Goal: Transaction & Acquisition: Obtain resource

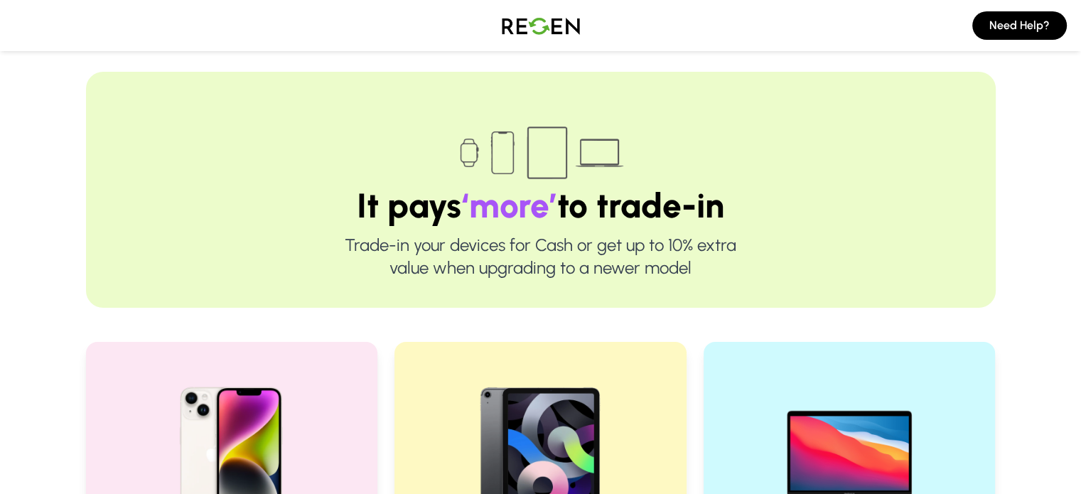
scroll to position [284, 0]
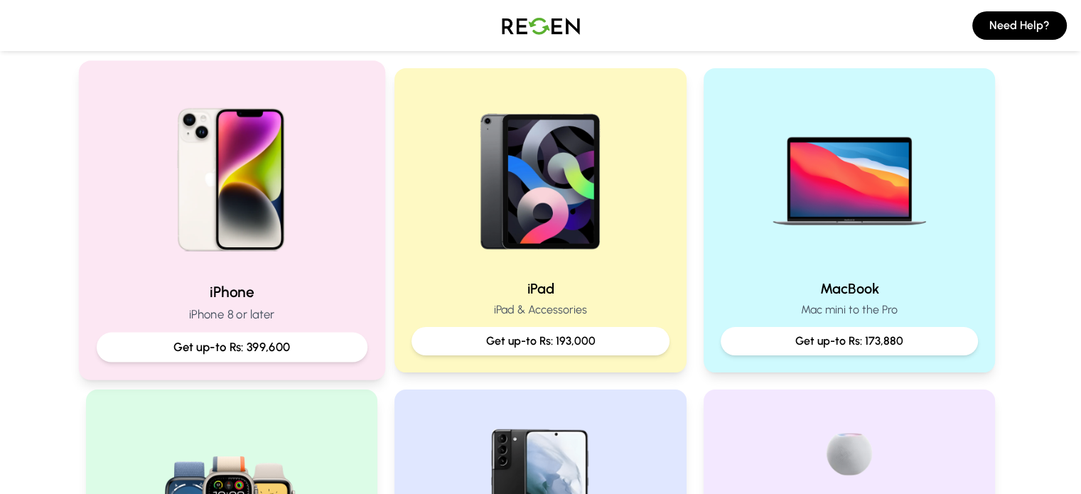
click at [187, 282] on h2 "iPhone" at bounding box center [231, 291] width 271 height 21
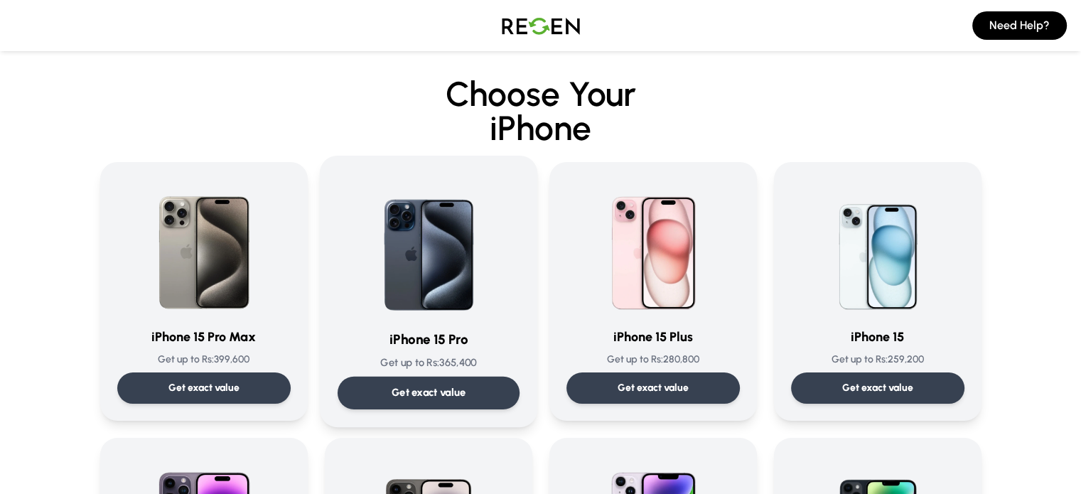
click at [480, 281] on img at bounding box center [429, 245] width 144 height 144
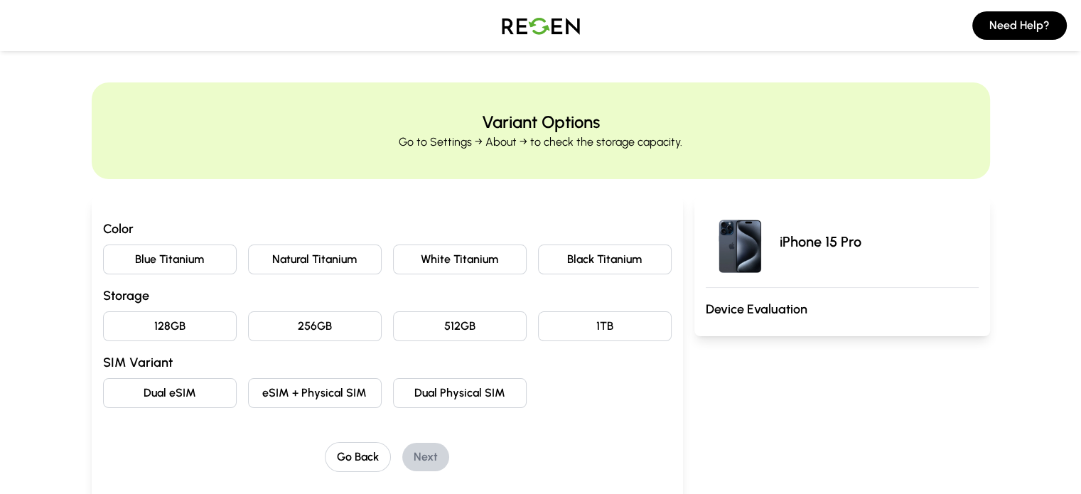
click at [284, 259] on button "Natural Titanium" at bounding box center [315, 259] width 134 height 30
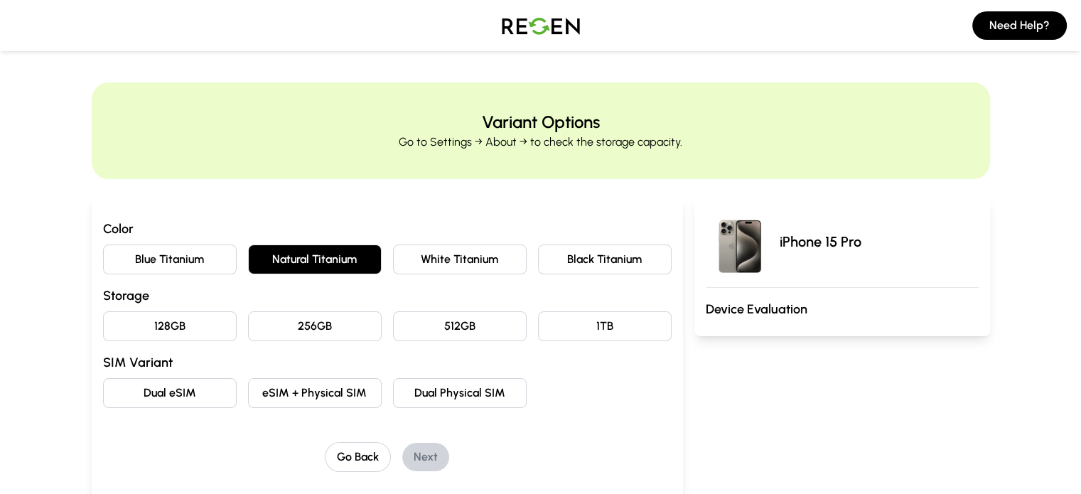
click at [248, 335] on button "256GB" at bounding box center [315, 326] width 134 height 30
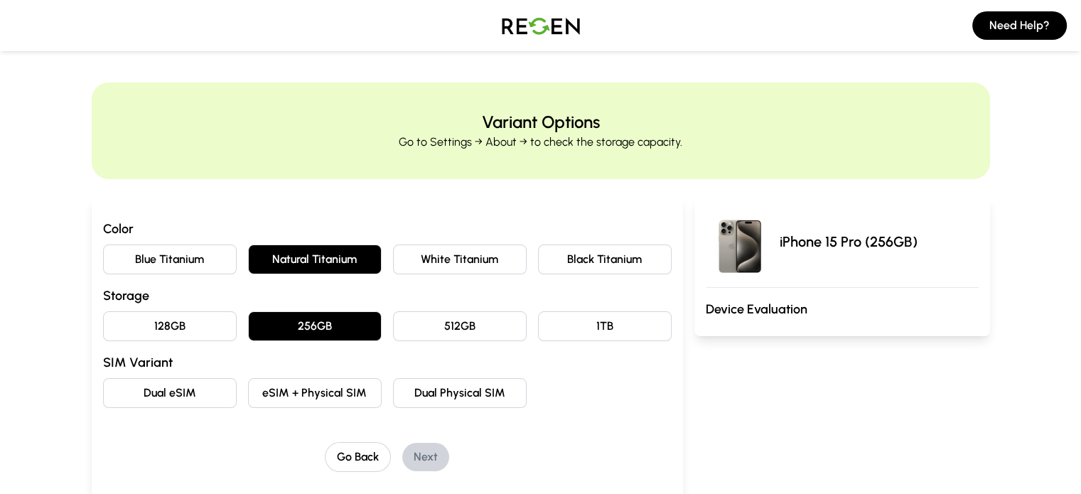
click at [284, 402] on button "eSIM + Physical SIM" at bounding box center [315, 393] width 134 height 30
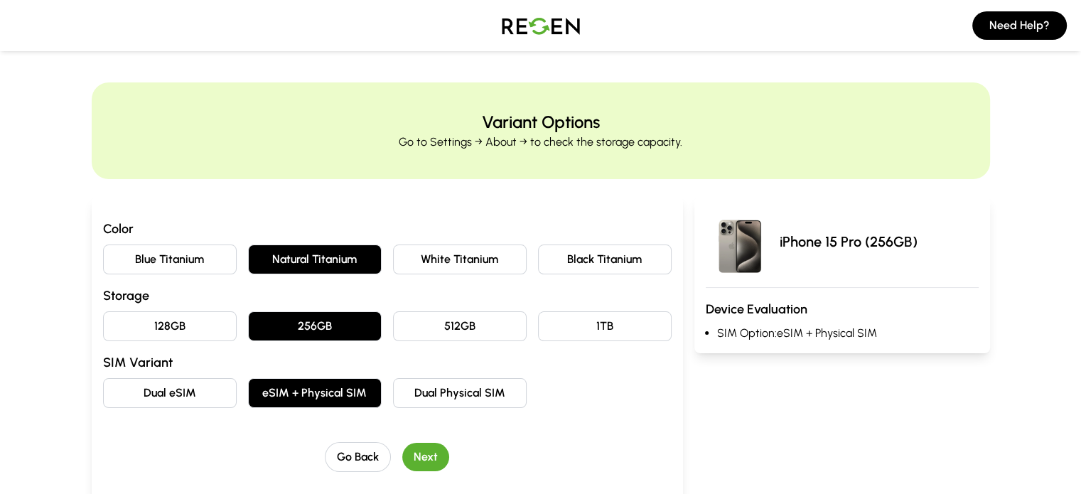
click at [409, 470] on div "Go Back Next" at bounding box center [387, 457] width 569 height 30
click at [404, 458] on button "Next" at bounding box center [425, 457] width 47 height 28
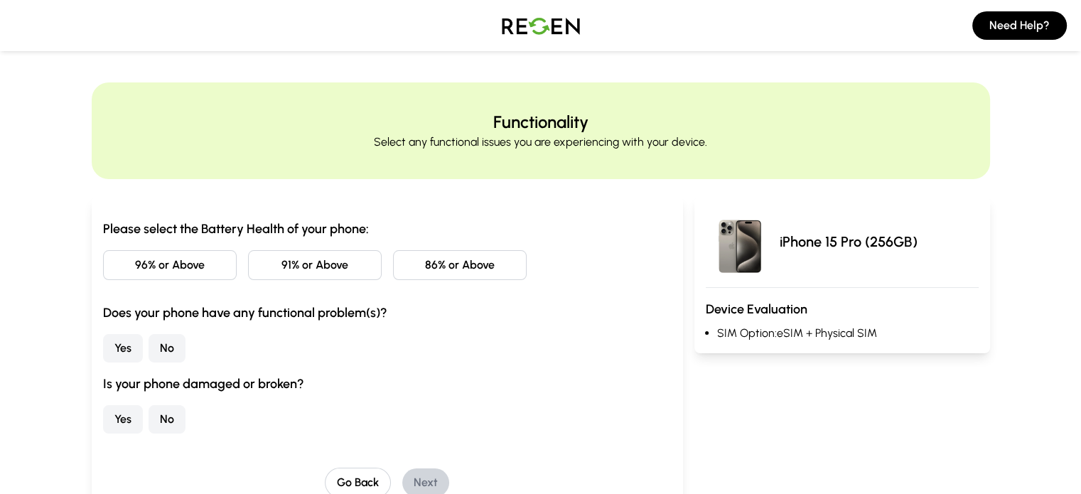
click at [112, 269] on button "96% or Above" at bounding box center [170, 265] width 134 height 30
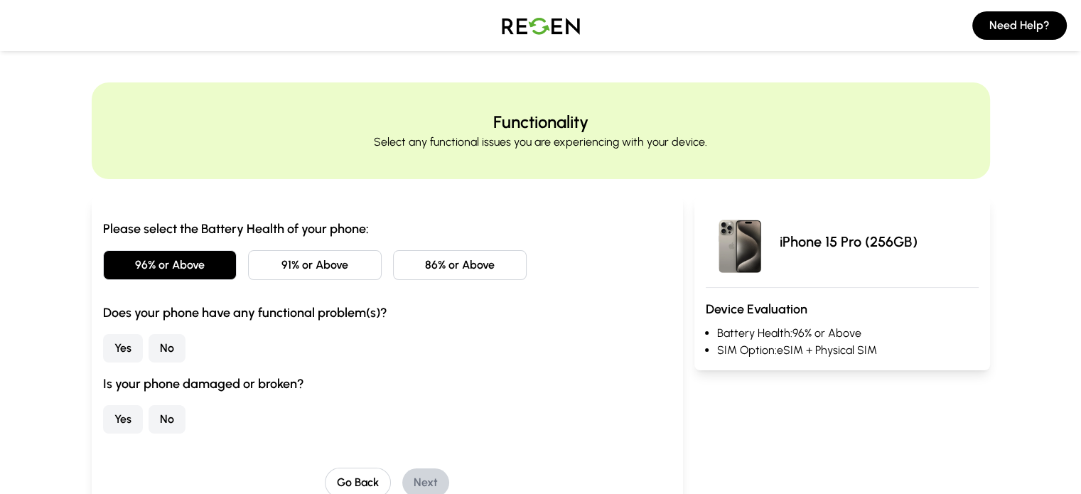
click at [149, 347] on button "No" at bounding box center [167, 348] width 37 height 28
click at [149, 427] on button "No" at bounding box center [167, 419] width 37 height 28
click at [402, 481] on button "Next" at bounding box center [425, 482] width 47 height 28
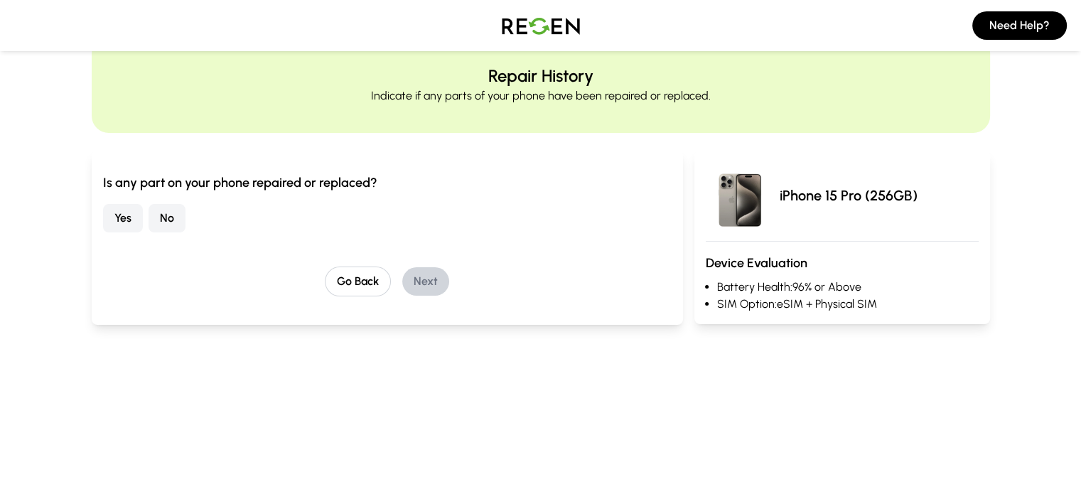
scroll to position [71, 0]
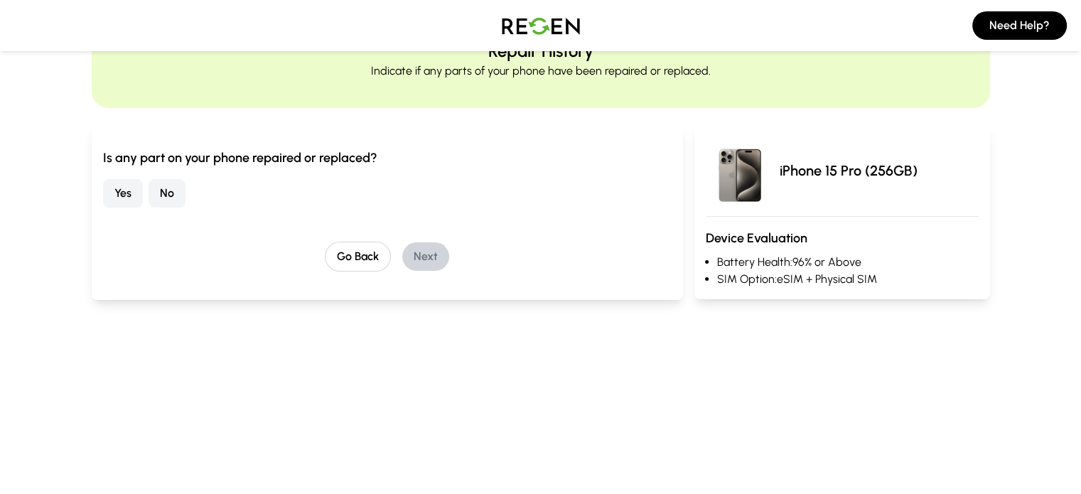
click at [149, 190] on button "No" at bounding box center [167, 193] width 37 height 28
click at [405, 259] on button "Next" at bounding box center [425, 256] width 47 height 28
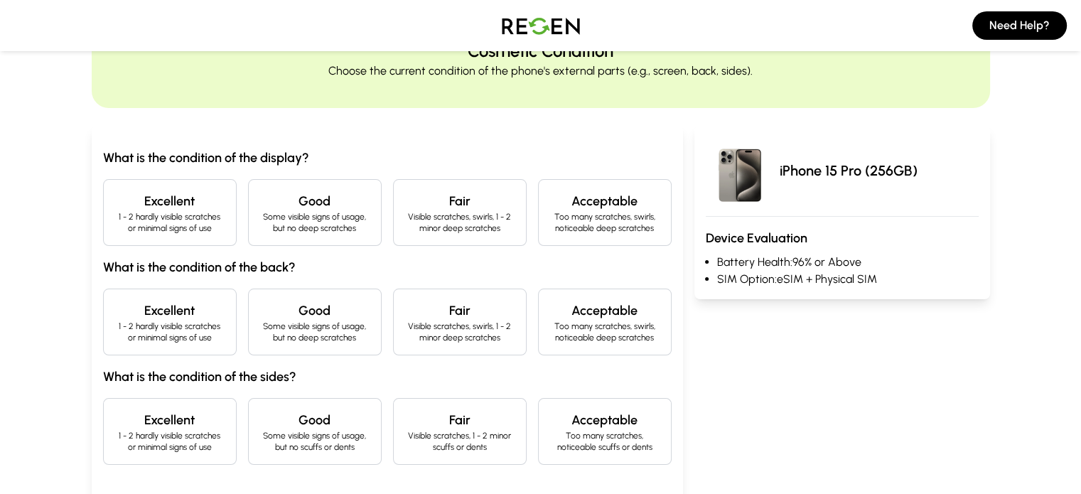
click at [103, 181] on div "Excellent 1 - 2 hardly visible scratches or minimal signs of use" at bounding box center [170, 212] width 134 height 67
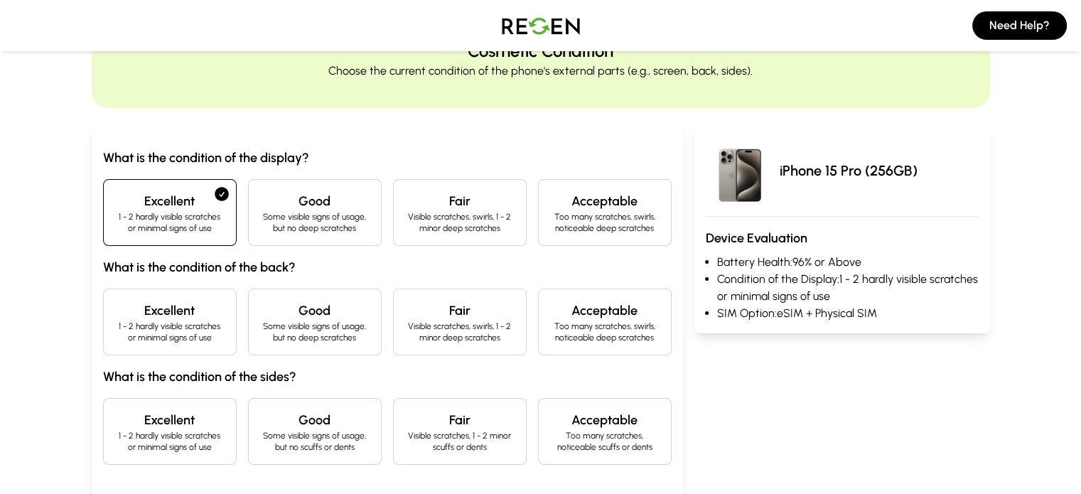
click at [103, 296] on div "Excellent 1 - 2 hardly visible scratches or minimal signs of use" at bounding box center [170, 322] width 134 height 67
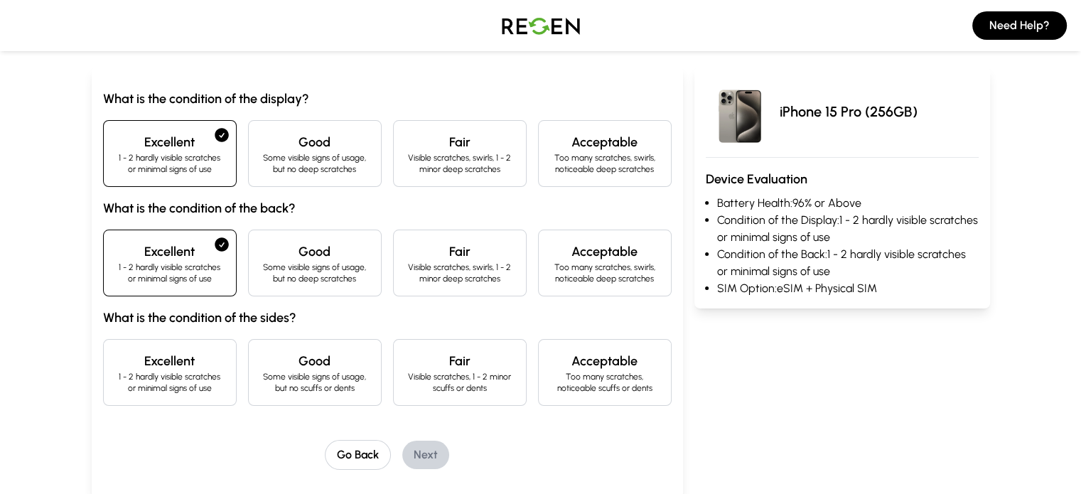
scroll to position [213, 0]
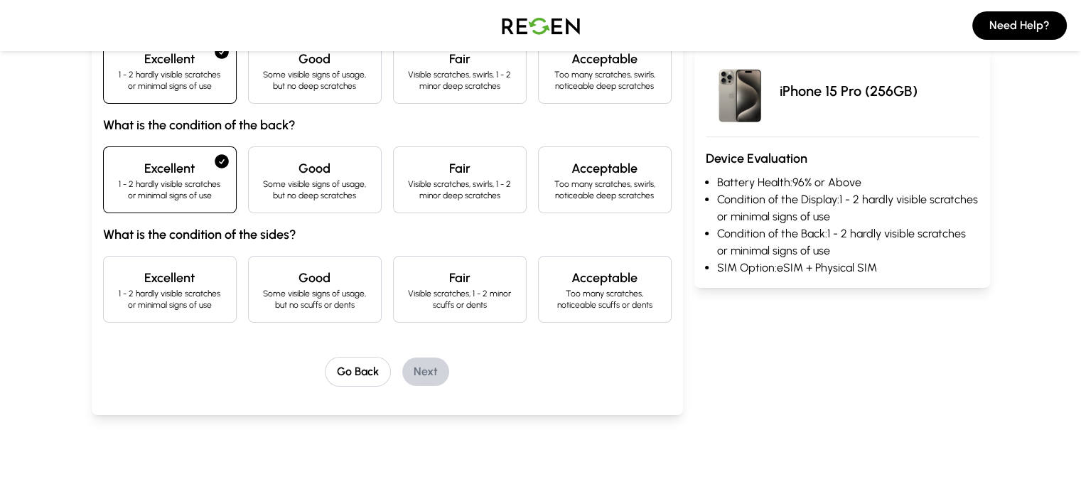
click at [115, 296] on p "1 - 2 hardly visible scratches or minimal signs of use" at bounding box center [169, 299] width 109 height 23
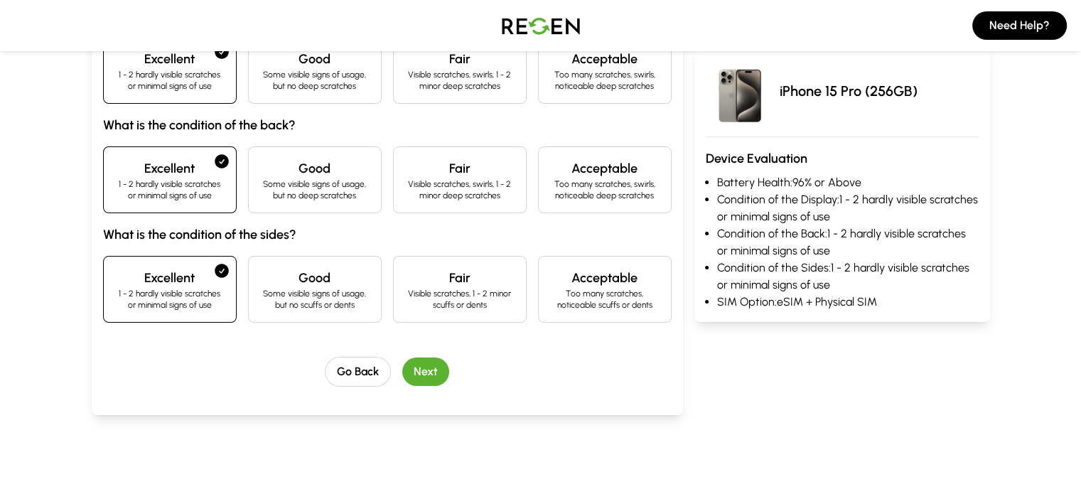
click at [402, 375] on button "Next" at bounding box center [425, 371] width 47 height 28
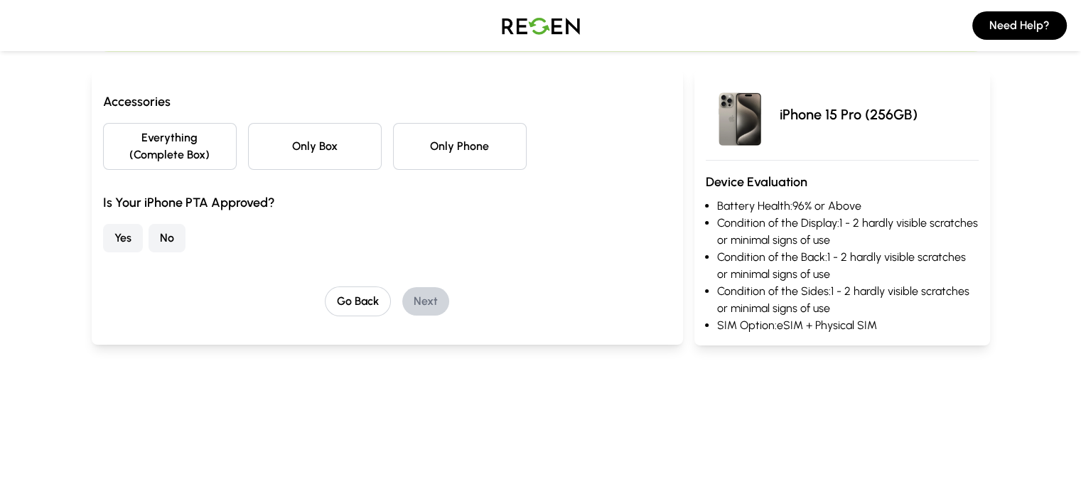
scroll to position [0, 0]
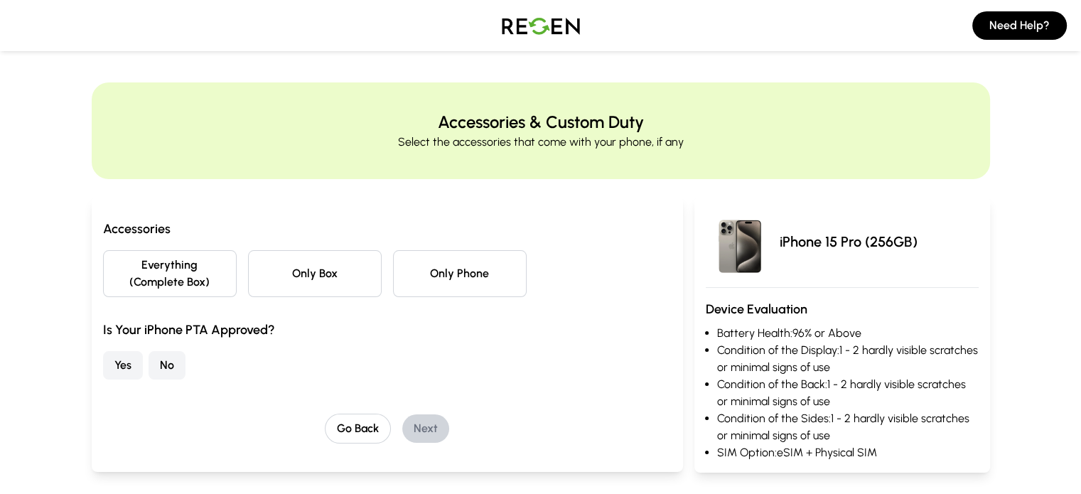
click at [144, 269] on button "Everything (Complete Box)" at bounding box center [170, 273] width 134 height 47
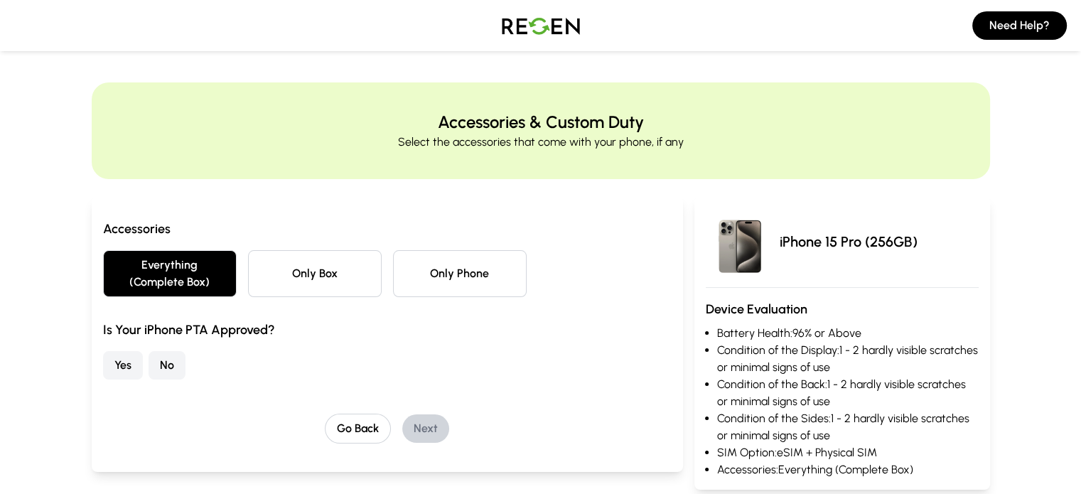
click at [104, 351] on div "Yes No" at bounding box center [387, 365] width 569 height 28
click at [149, 351] on button "No" at bounding box center [167, 365] width 37 height 28
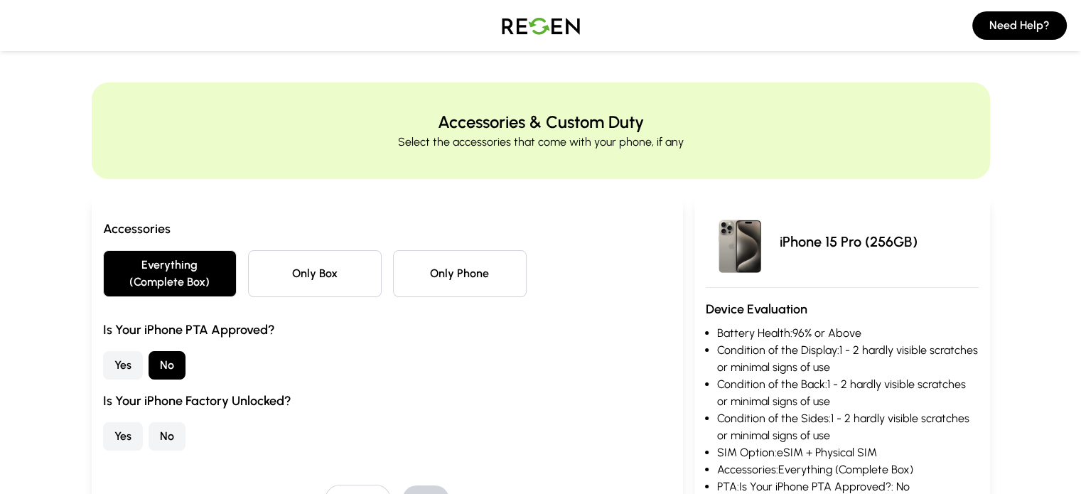
click at [103, 422] on button "Yes" at bounding box center [123, 436] width 40 height 28
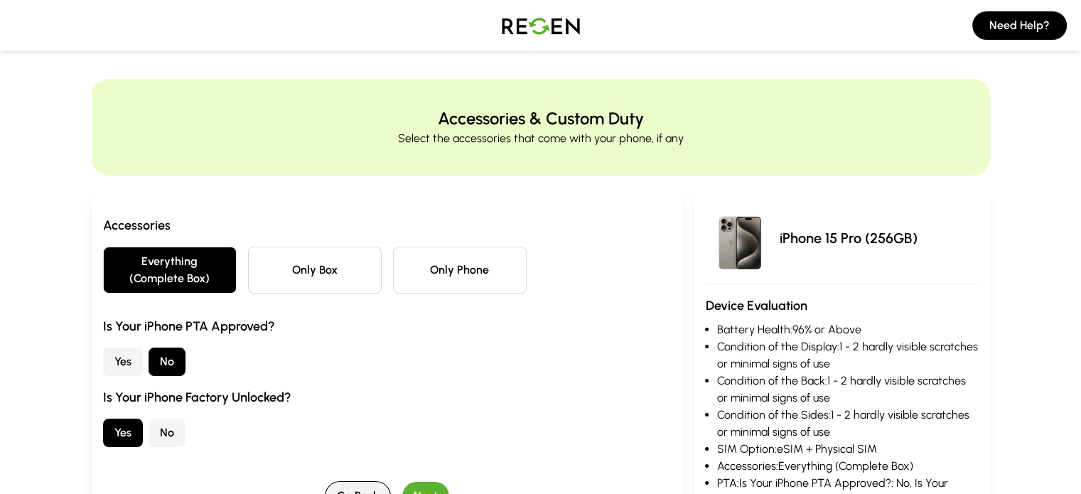
scroll to position [142, 0]
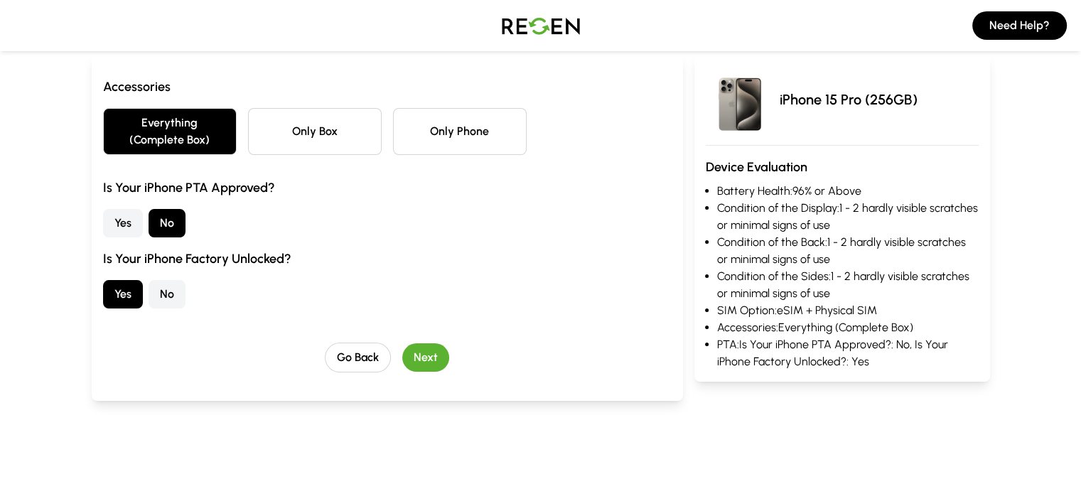
click at [402, 343] on button "Next" at bounding box center [425, 357] width 47 height 28
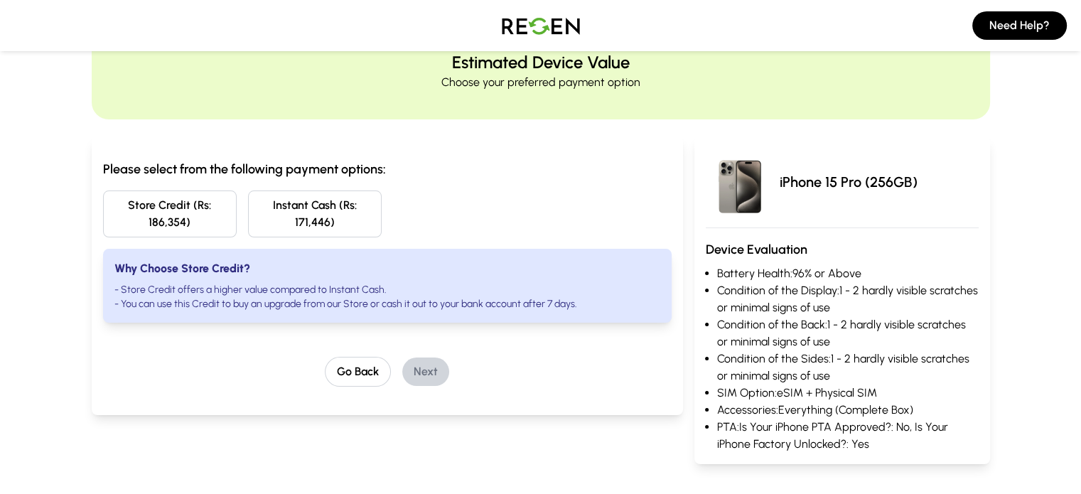
scroll to position [0, 0]
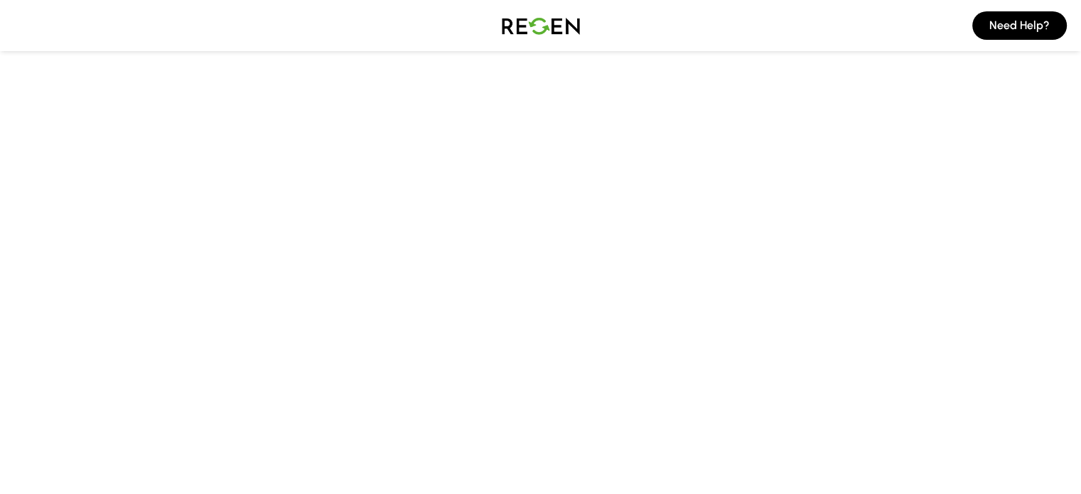
click at [576, 426] on img at bounding box center [540, 458] width 191 height 191
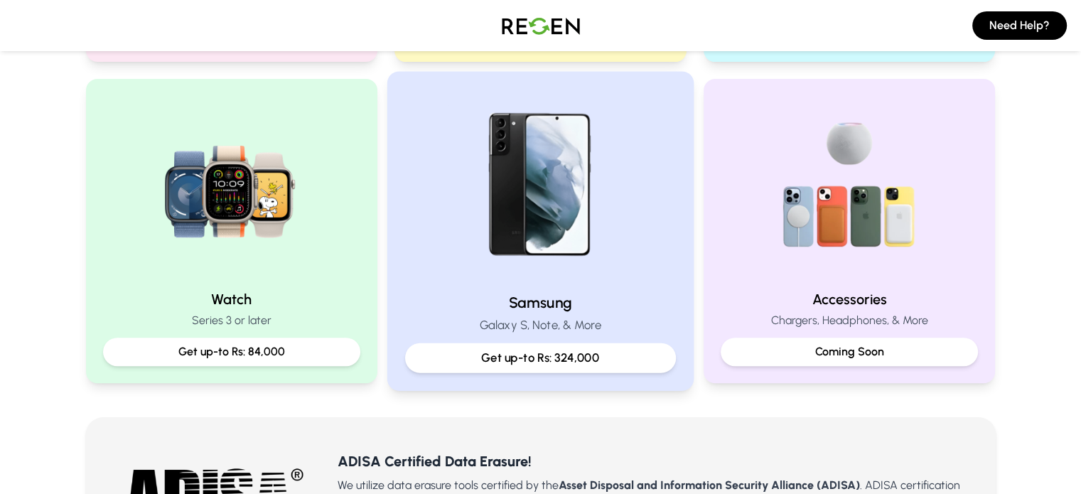
scroll to position [640, 0]
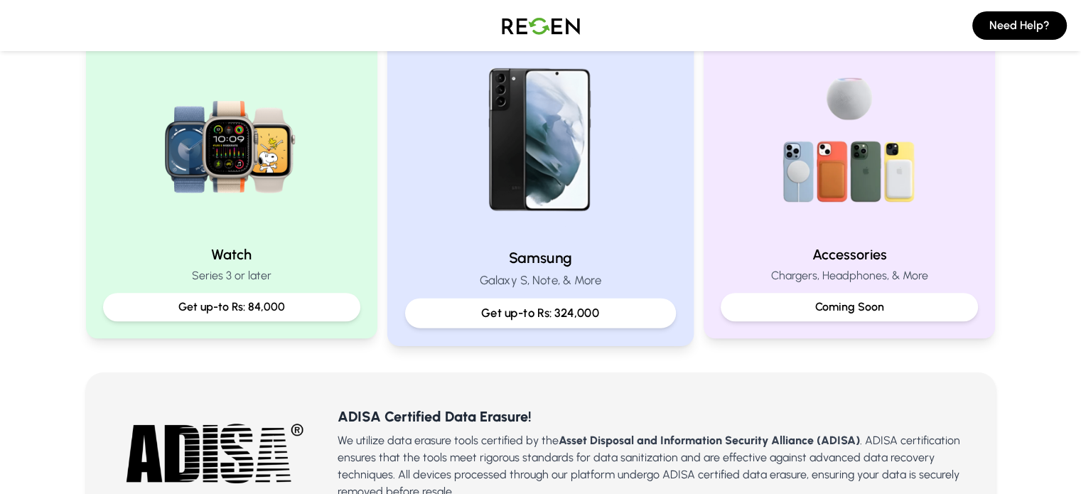
click at [537, 326] on div "Samsung Galaxy S, Note, & More Get up-to Rs: 324,000" at bounding box center [540, 185] width 306 height 319
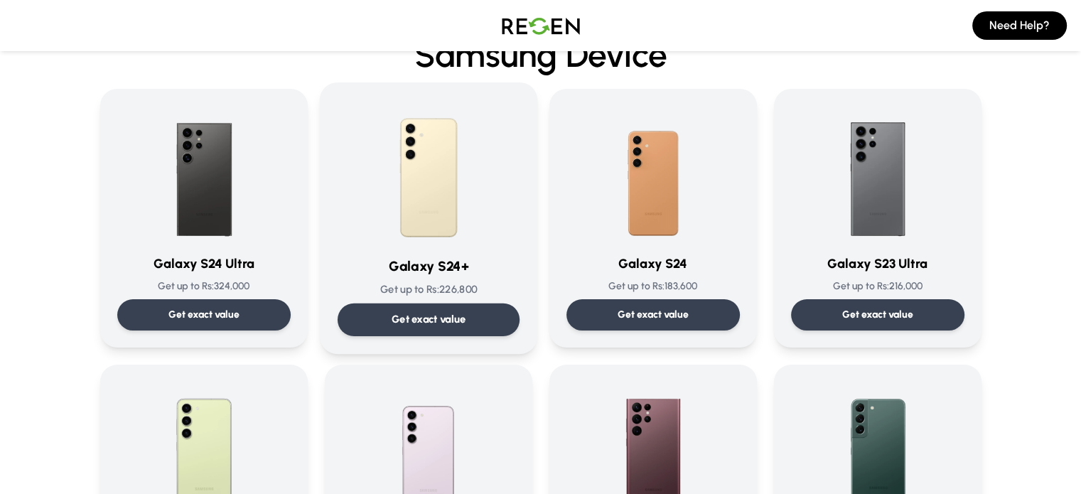
scroll to position [71, 0]
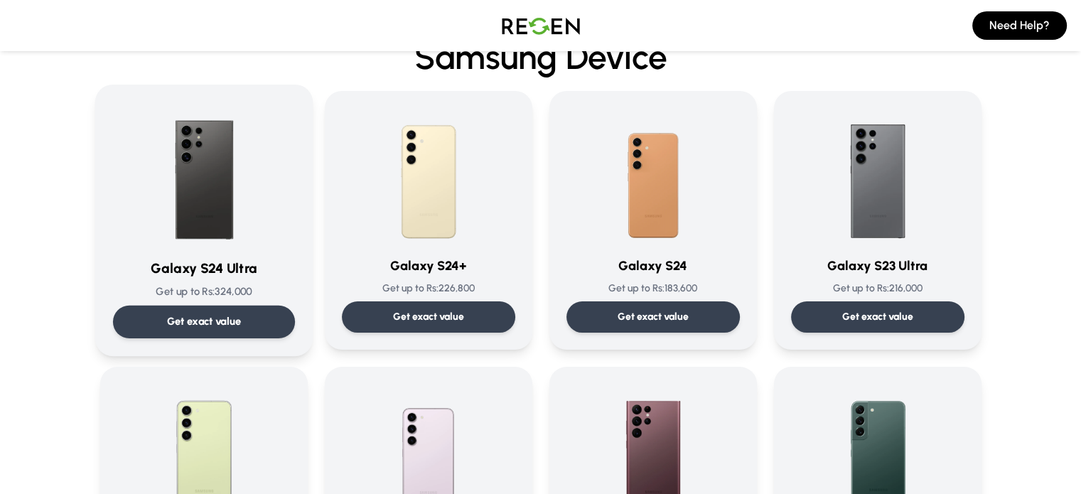
click at [196, 306] on div "Get exact value" at bounding box center [203, 322] width 182 height 33
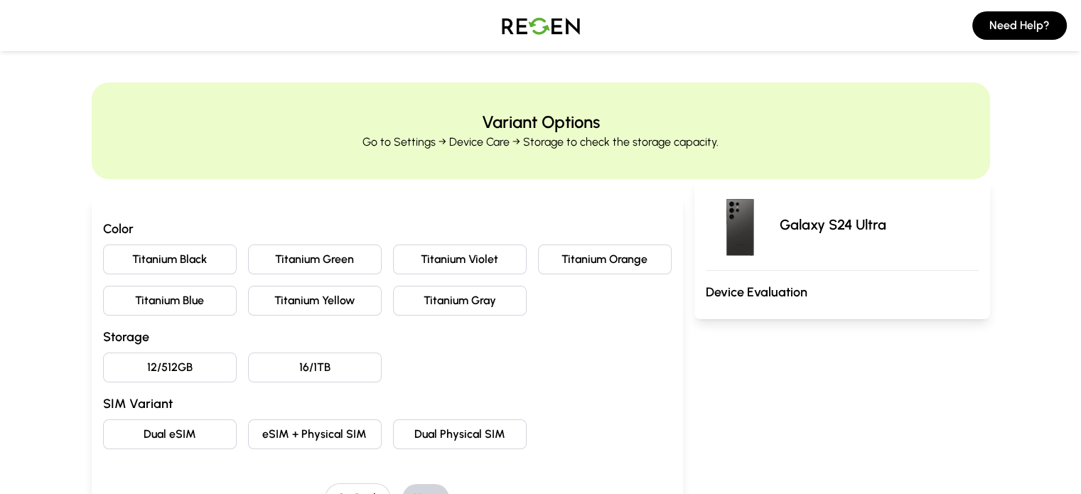
click at [458, 287] on button "Titanium Gray" at bounding box center [460, 301] width 134 height 30
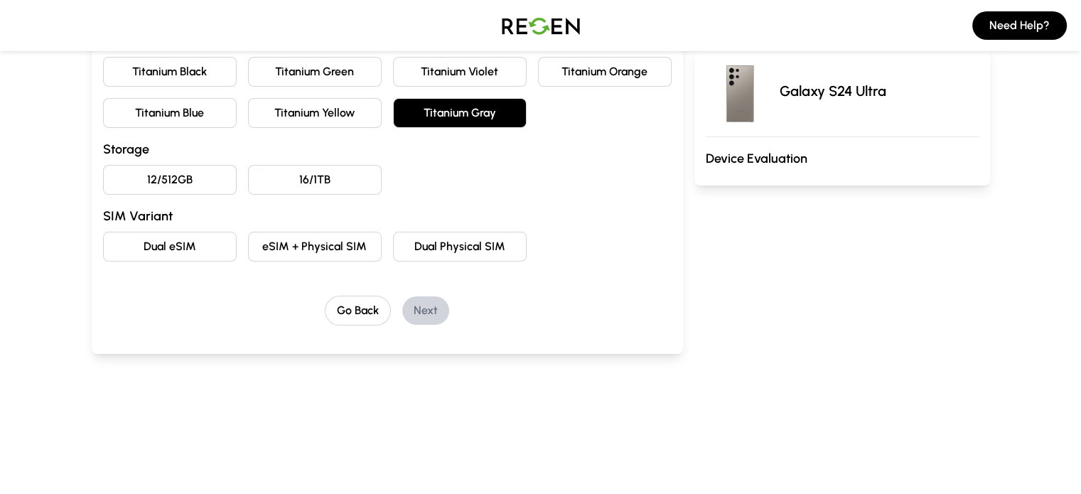
scroll to position [213, 0]
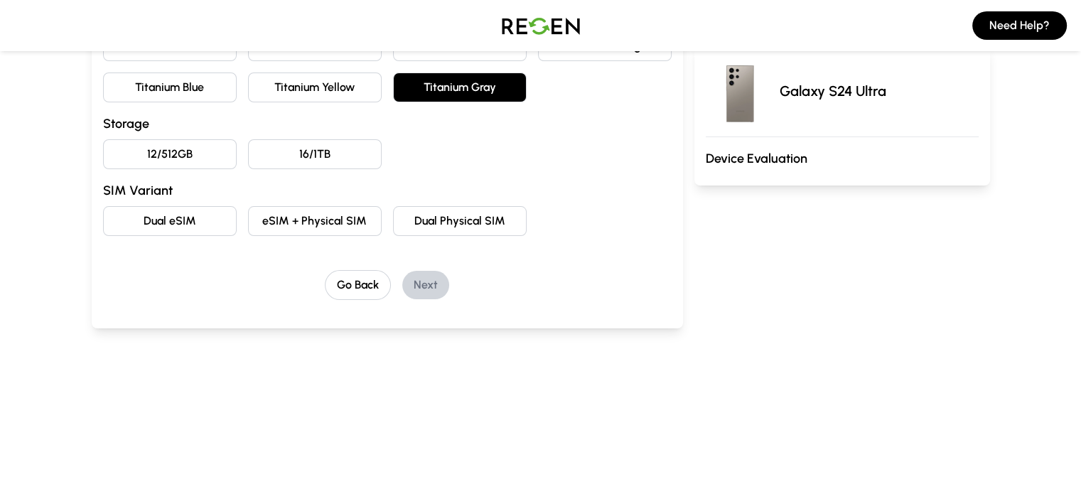
click at [125, 152] on button "12/512GB" at bounding box center [170, 154] width 134 height 30
click at [248, 216] on button "eSIM + Physical SIM" at bounding box center [315, 221] width 134 height 30
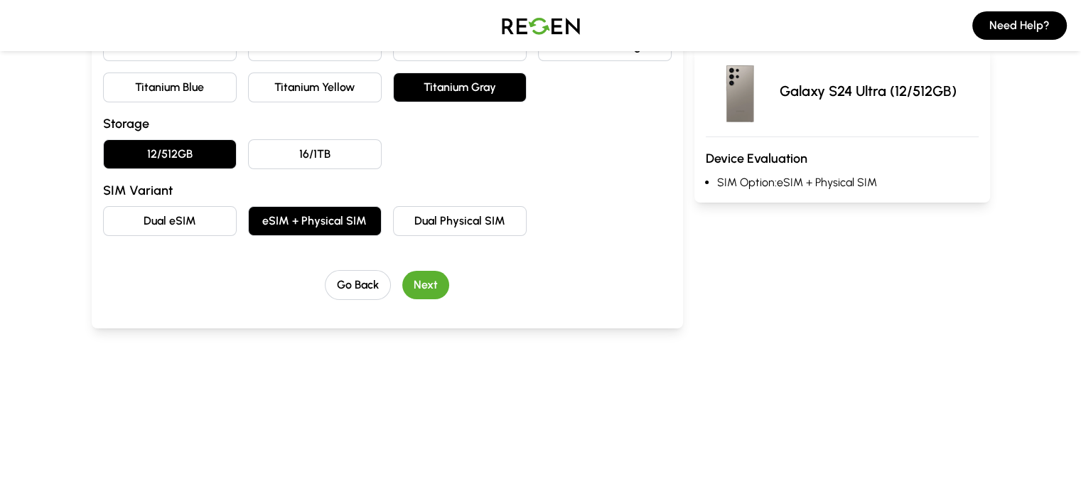
click at [402, 284] on button "Next" at bounding box center [425, 285] width 47 height 28
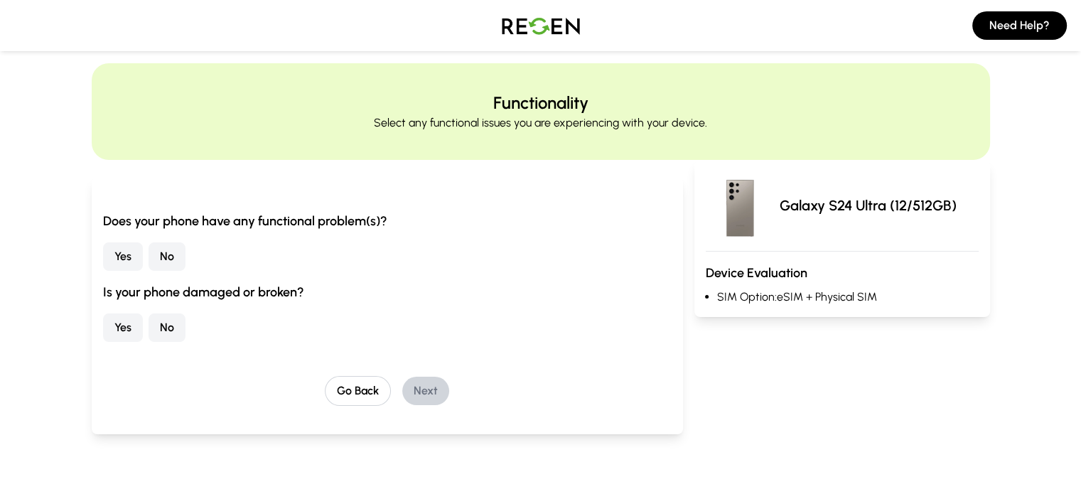
scroll to position [11, 0]
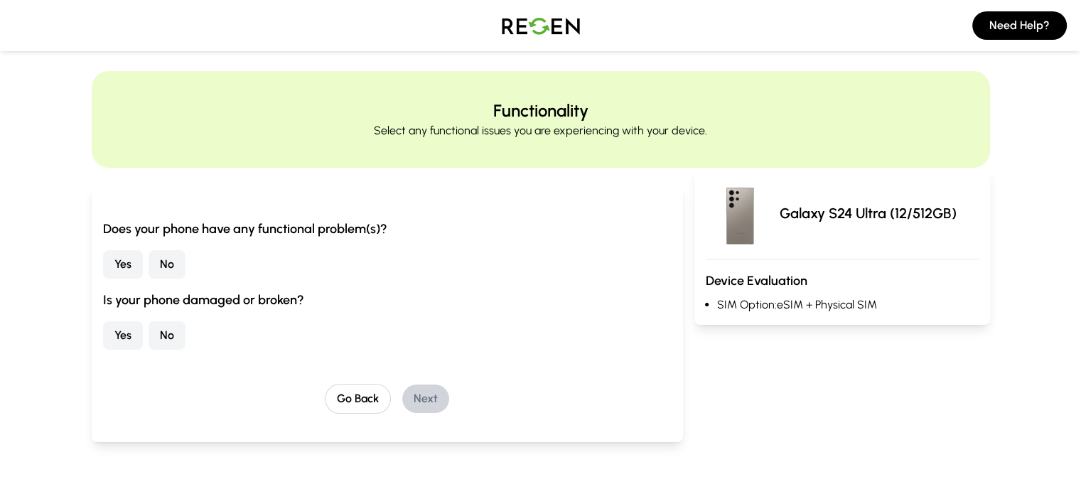
click at [103, 264] on div "Yes No" at bounding box center [387, 264] width 569 height 28
click at [149, 269] on button "No" at bounding box center [167, 264] width 37 height 28
click at [149, 330] on button "No" at bounding box center [167, 335] width 37 height 28
click at [418, 406] on button "Next" at bounding box center [425, 399] width 47 height 28
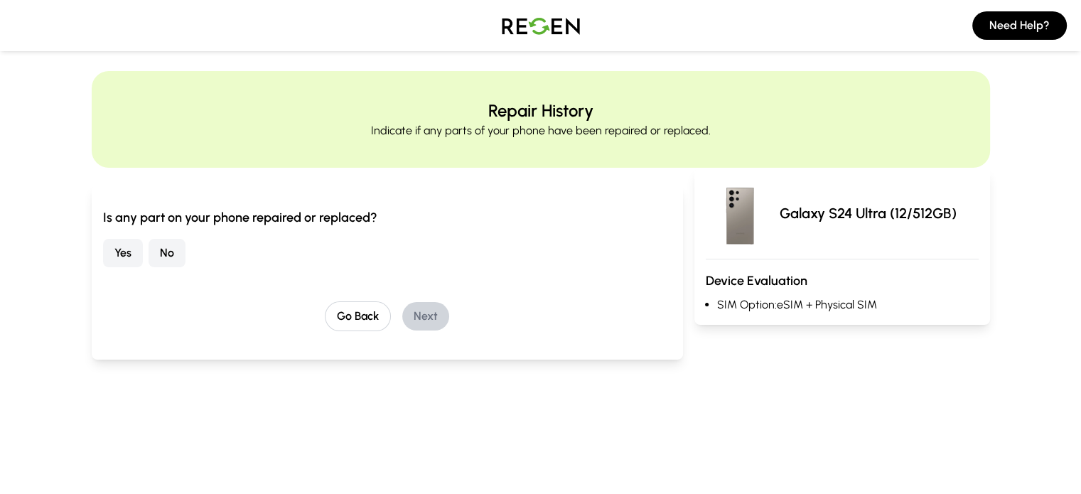
click at [149, 246] on button "No" at bounding box center [167, 253] width 37 height 28
click at [402, 312] on button "Next" at bounding box center [425, 316] width 47 height 28
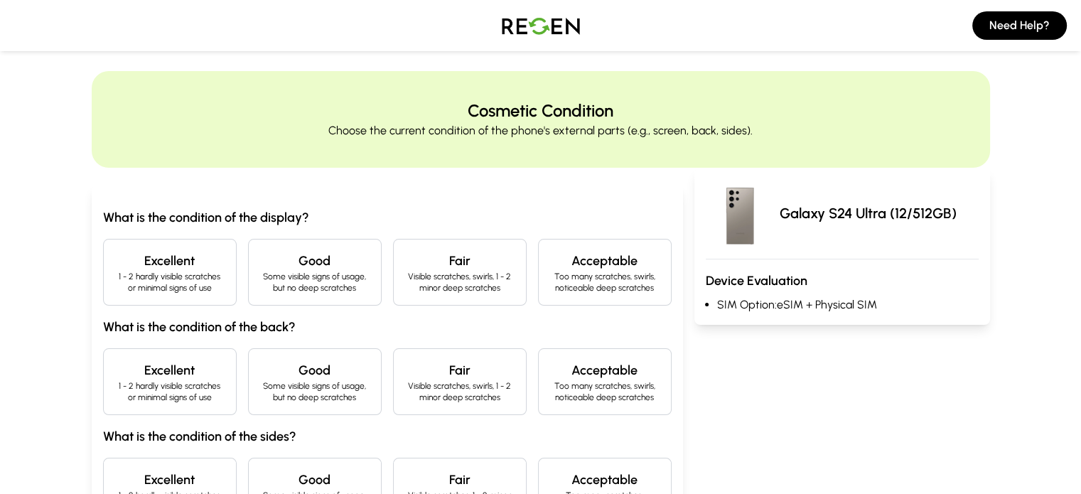
click at [115, 271] on p "1 - 2 hardly visible scratches or minimal signs of use" at bounding box center [169, 282] width 109 height 23
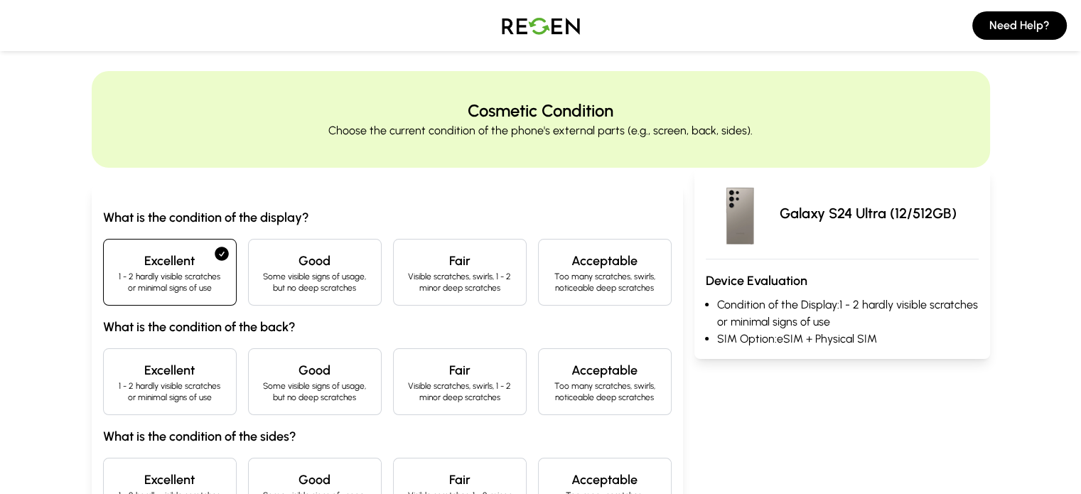
click at [103, 354] on div "Excellent 1 - 2 hardly visible scratches or minimal signs of use" at bounding box center [170, 381] width 134 height 67
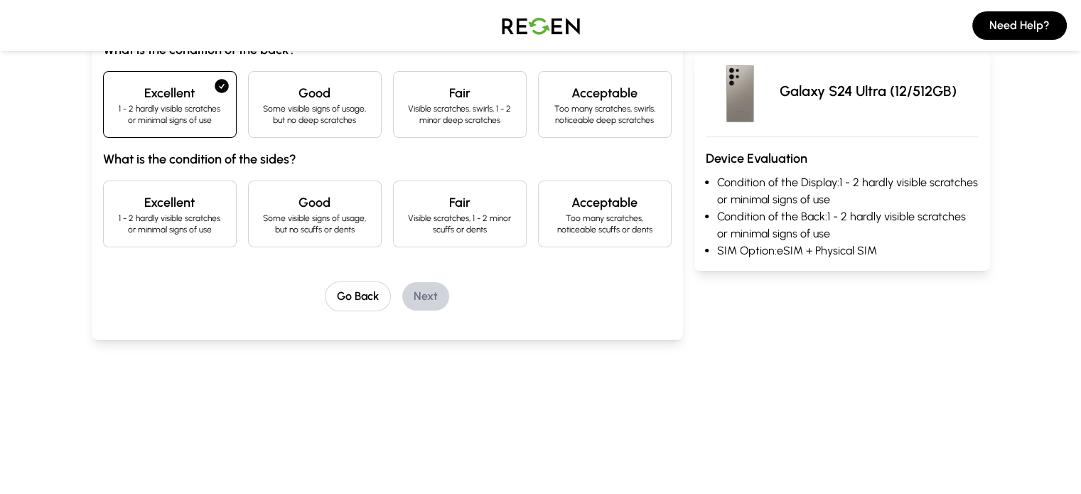
scroll to position [296, 0]
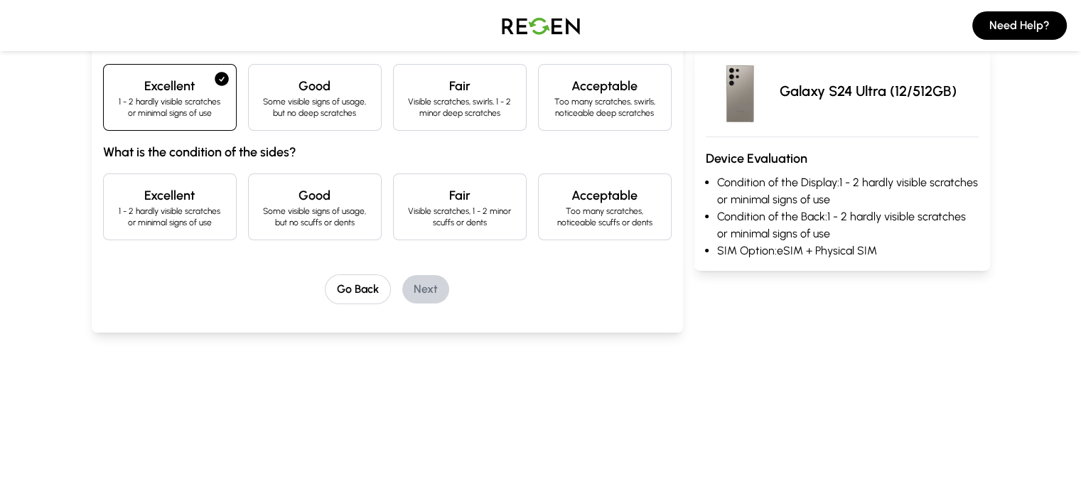
click at [115, 205] on p "1 - 2 hardly visible scratches or minimal signs of use" at bounding box center [169, 216] width 109 height 23
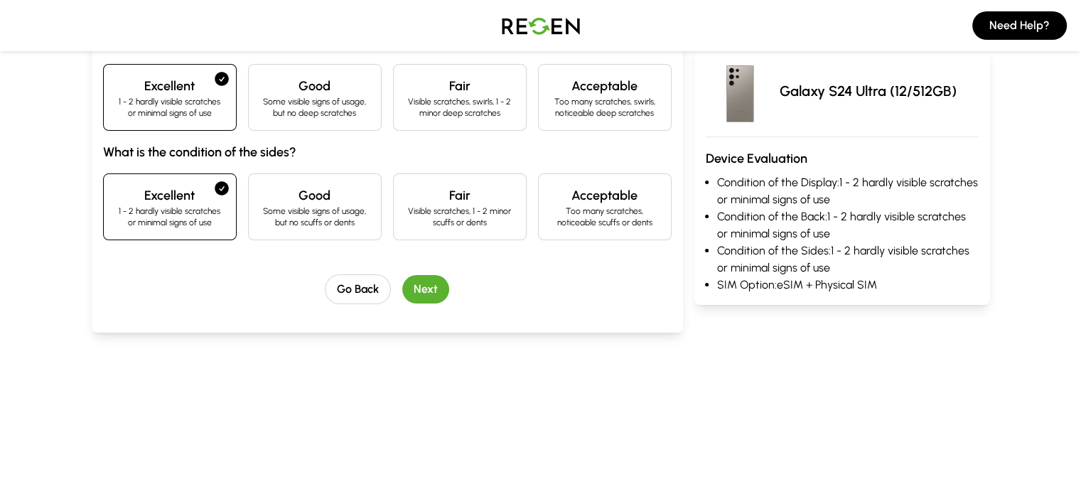
click at [402, 300] on button "Next" at bounding box center [425, 289] width 47 height 28
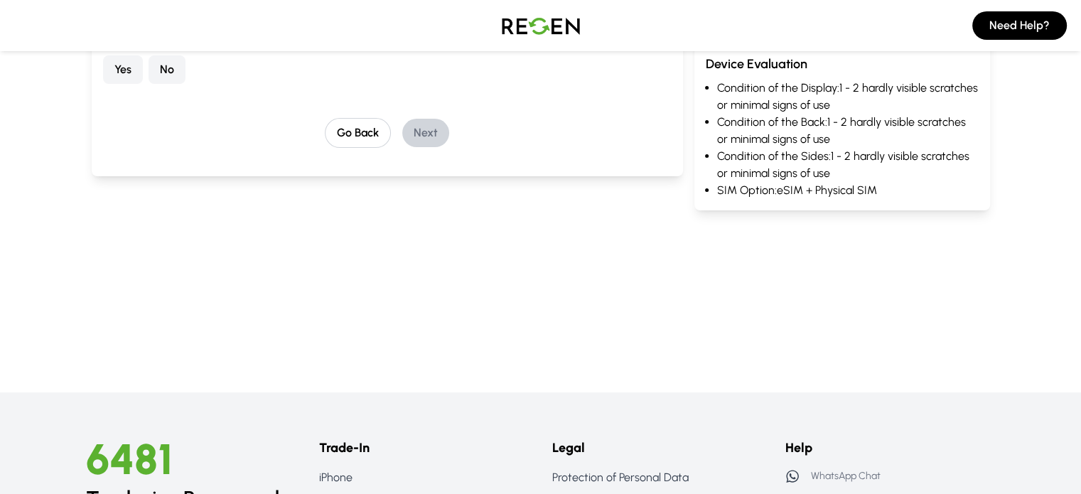
scroll to position [122, 0]
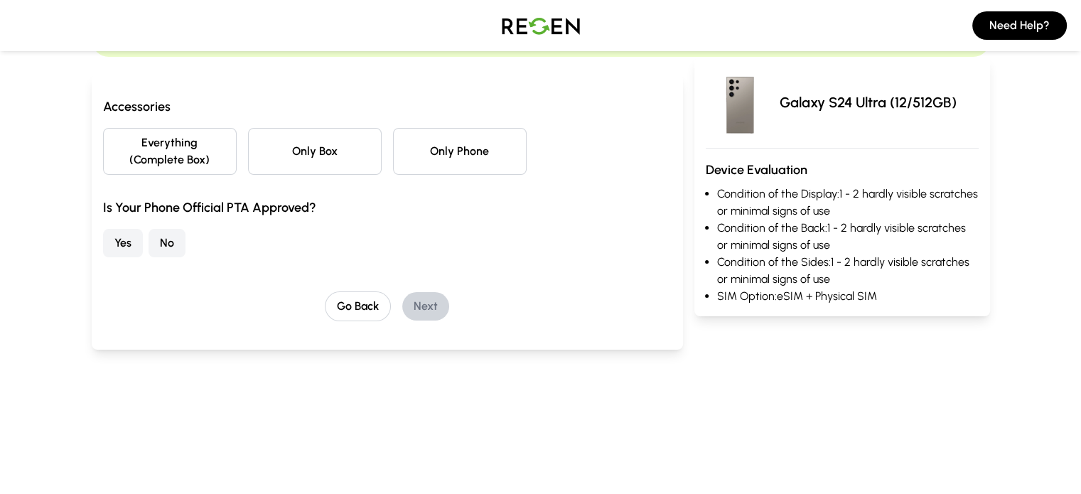
click at [131, 147] on button "Everything (Complete Box)" at bounding box center [170, 151] width 134 height 47
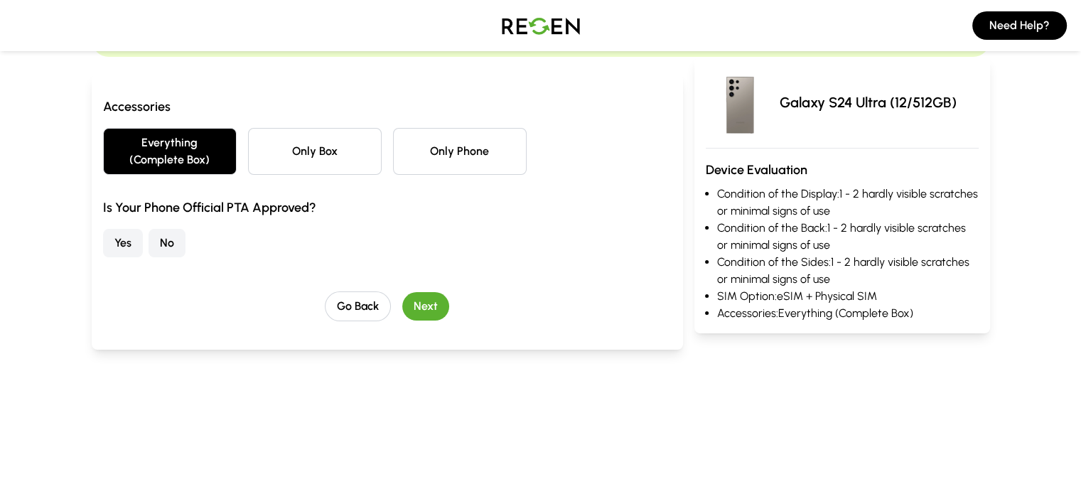
click at [149, 229] on button "No" at bounding box center [167, 243] width 37 height 28
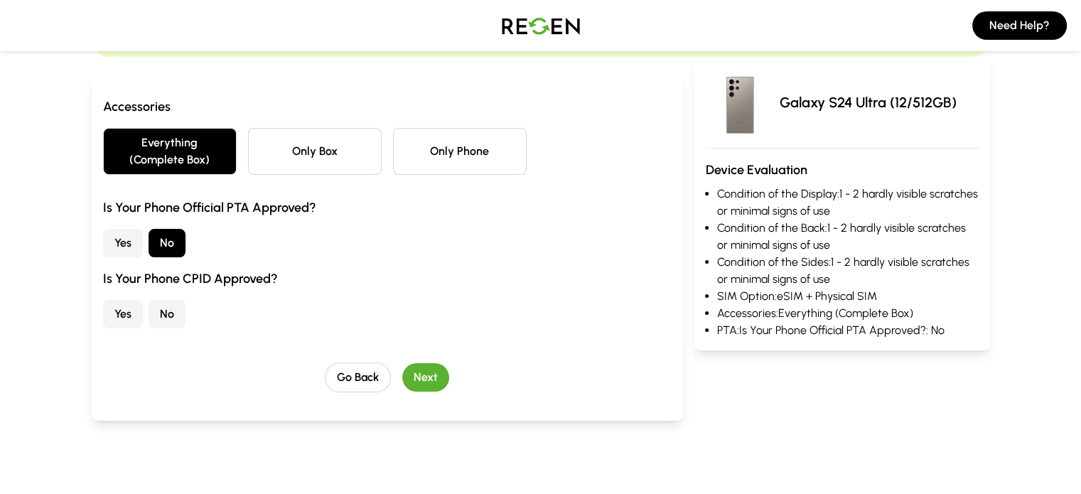
click at [149, 300] on button "No" at bounding box center [167, 314] width 37 height 28
click at [407, 363] on button "Next" at bounding box center [425, 377] width 47 height 28
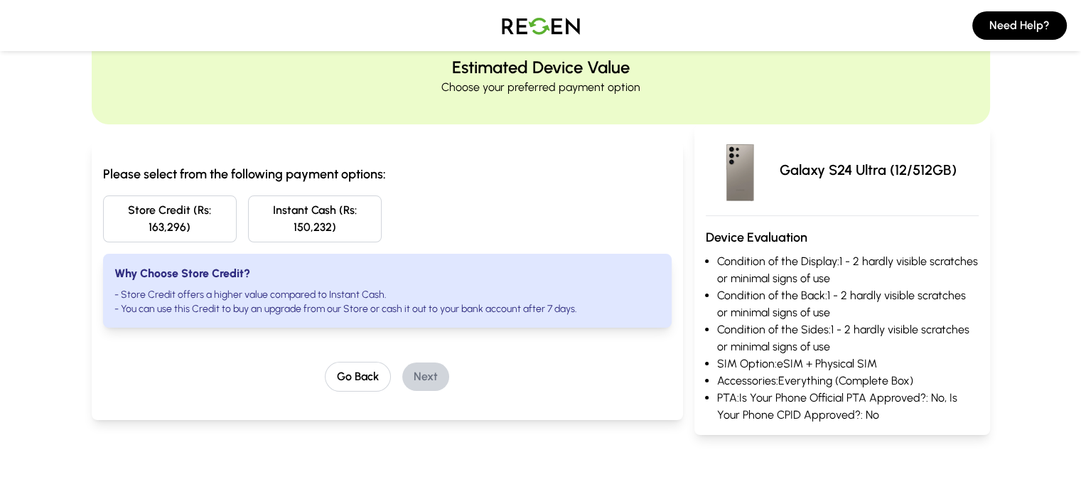
scroll to position [0, 0]
